Goal: Obtain resource: Obtain resource

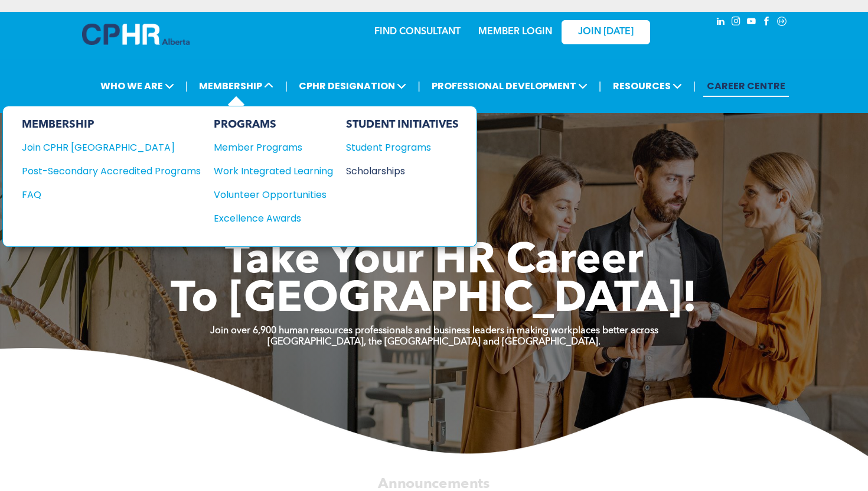
click at [364, 167] on div "Scholarships" at bounding box center [397, 171] width 102 height 15
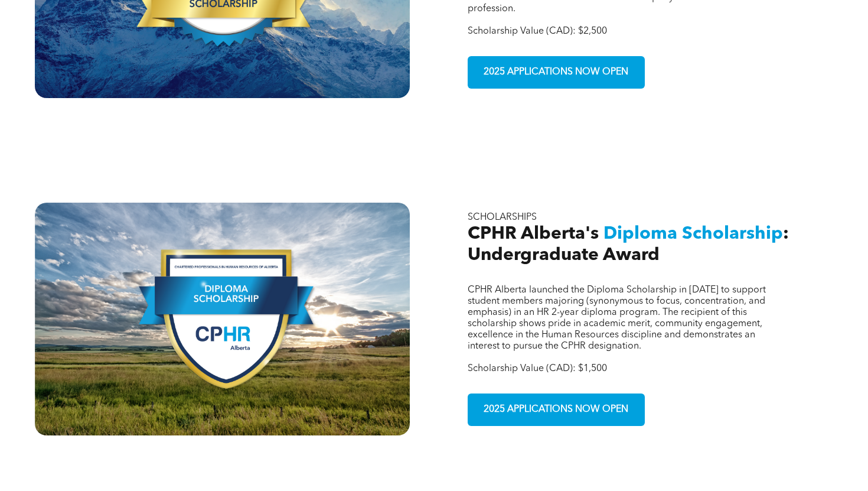
scroll to position [711, 0]
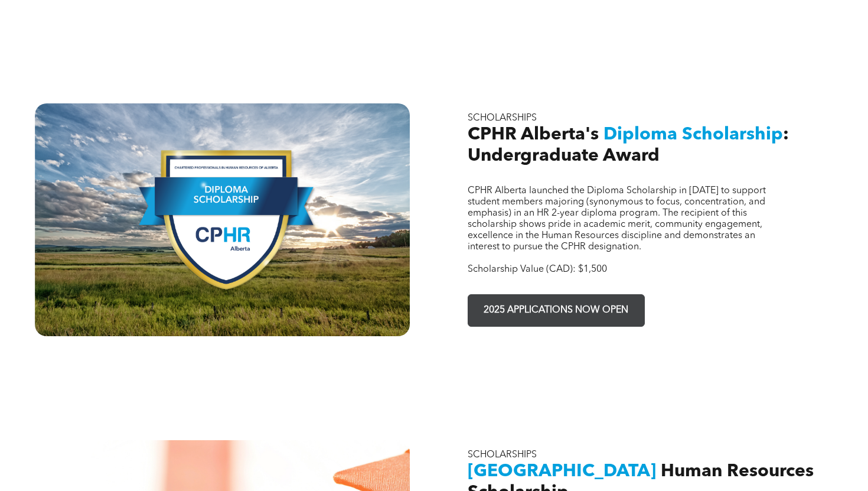
click at [560, 299] on span "2025 APPLICATIONS NOW OPEN" at bounding box center [555, 310] width 153 height 23
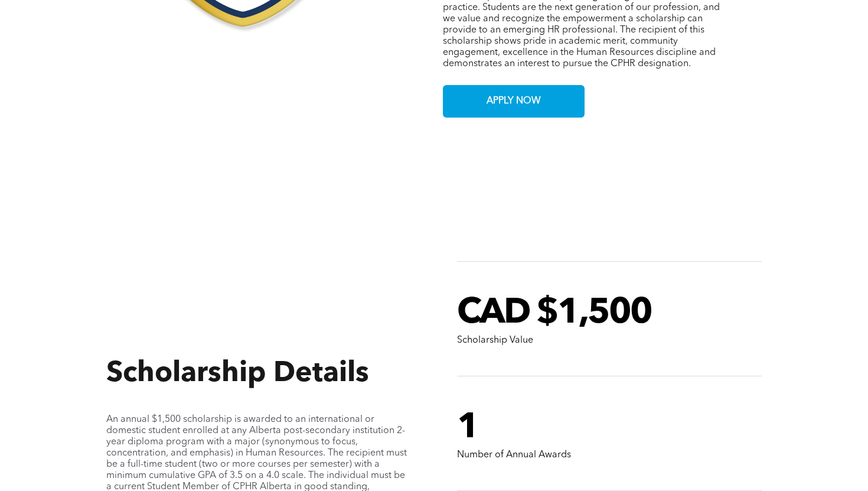
scroll to position [882, 0]
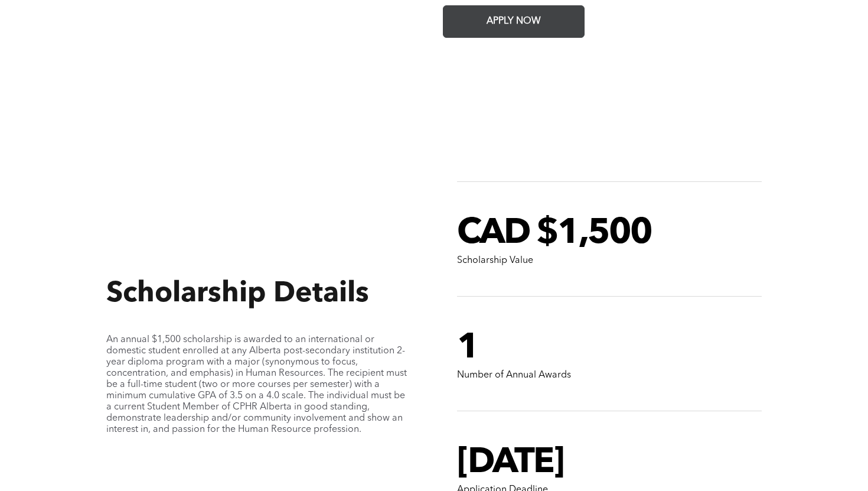
click at [543, 10] on span "APPLY NOW" at bounding box center [513, 21] width 63 height 23
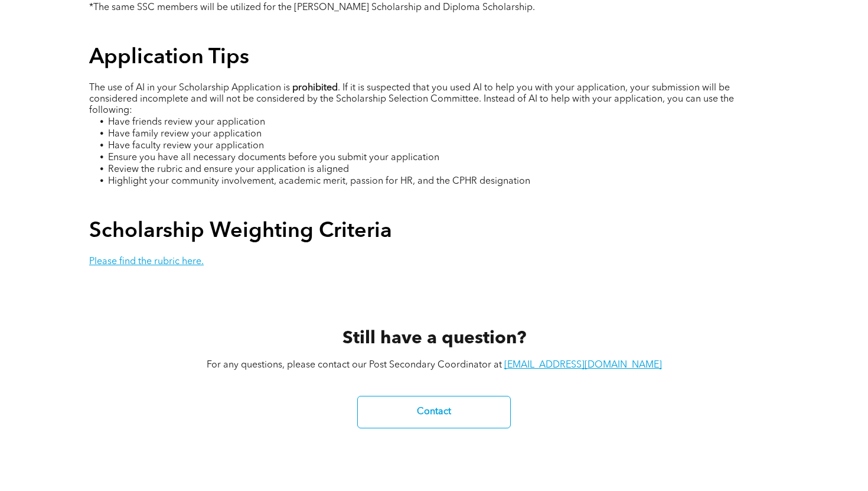
scroll to position [2190, 0]
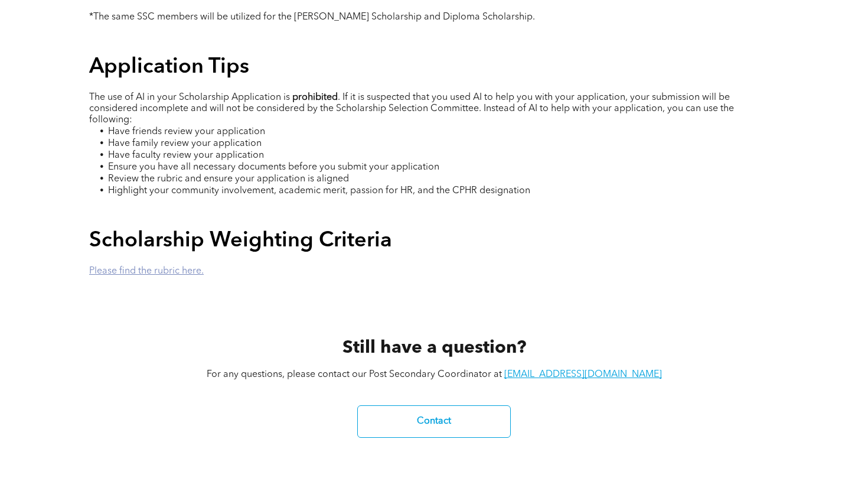
click at [181, 266] on link "Please find the rubric here." at bounding box center [146, 270] width 115 height 9
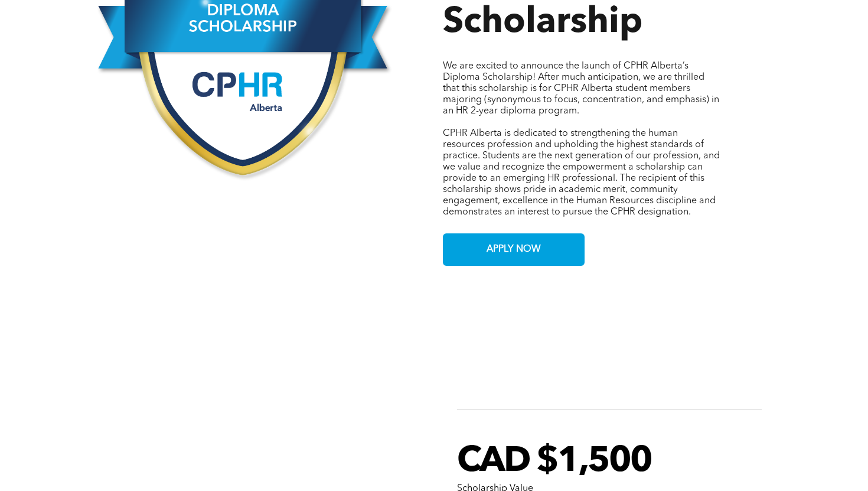
scroll to position [593, 0]
